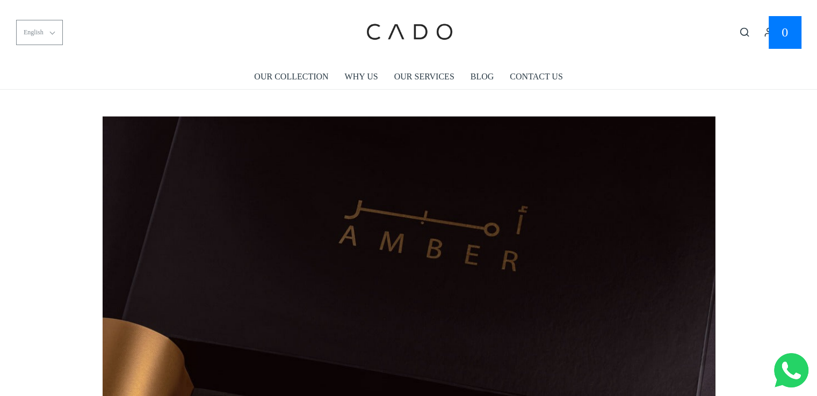
click at [47, 36] on button "English" at bounding box center [39, 32] width 47 height 25
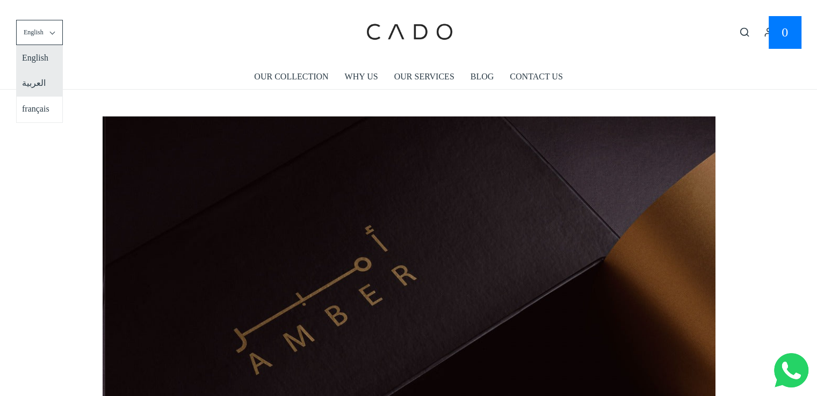
scroll to position [0, 612]
click at [43, 86] on li "العربية" at bounding box center [38, 84] width 43 height 26
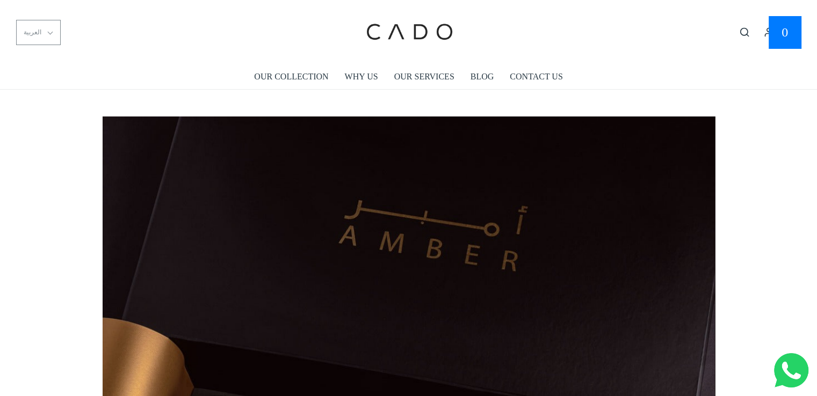
click at [27, 32] on span "العربية" at bounding box center [33, 32] width 18 height 10
click at [37, 77] on li "العربية" at bounding box center [38, 84] width 43 height 26
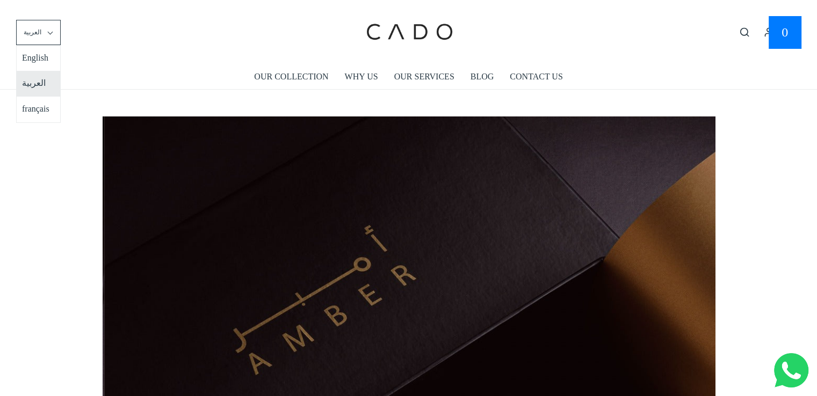
scroll to position [0, 612]
click at [36, 89] on li "العربية" at bounding box center [38, 84] width 43 height 26
click at [40, 87] on li "العربية" at bounding box center [38, 84] width 43 height 26
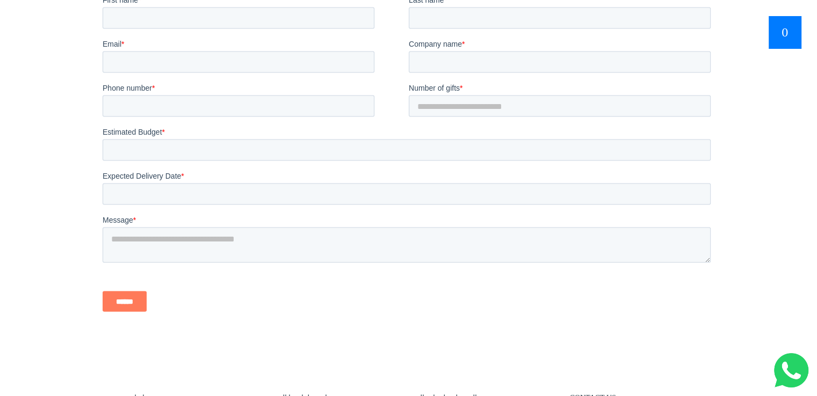
scroll to position [2255, 0]
